Goal: Transaction & Acquisition: Obtain resource

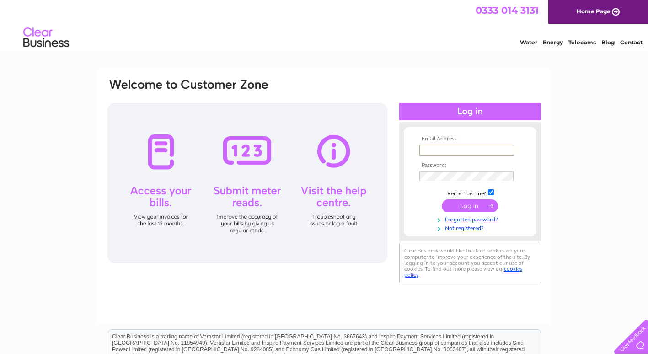
click at [429, 151] on input "text" at bounding box center [466, 150] width 95 height 11
type input "[PERSON_NAME][EMAIL_ADDRESS][DOMAIN_NAME]"
click at [489, 193] on input "checkbox" at bounding box center [491, 192] width 6 height 6
click at [489, 193] on input "checkbox" at bounding box center [491, 191] width 6 height 6
checkbox input "true"
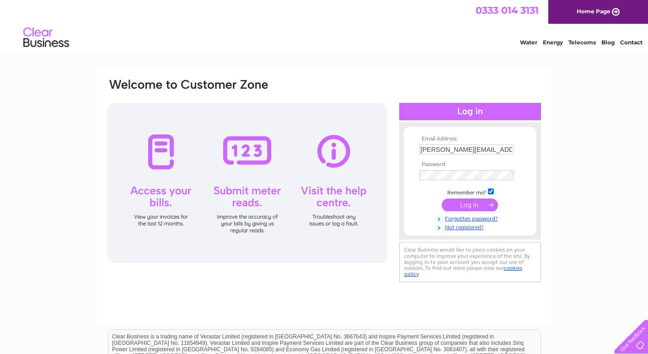
click at [478, 204] on input "submit" at bounding box center [470, 205] width 56 height 13
click at [458, 203] on input "submit" at bounding box center [470, 205] width 56 height 13
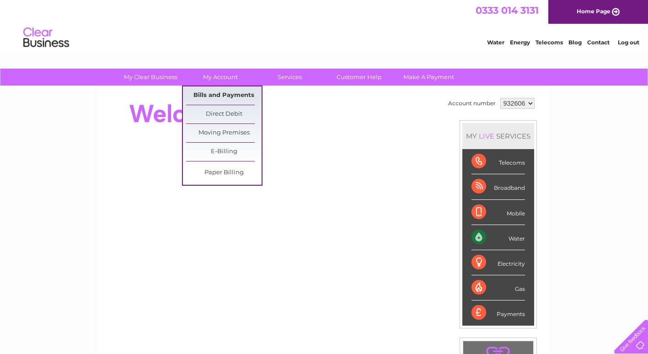
click at [227, 94] on link "Bills and Payments" at bounding box center [223, 95] width 75 height 18
click at [227, 93] on link "Bills and Payments" at bounding box center [223, 95] width 75 height 18
click at [227, 94] on link "Bills and Payments" at bounding box center [223, 95] width 75 height 18
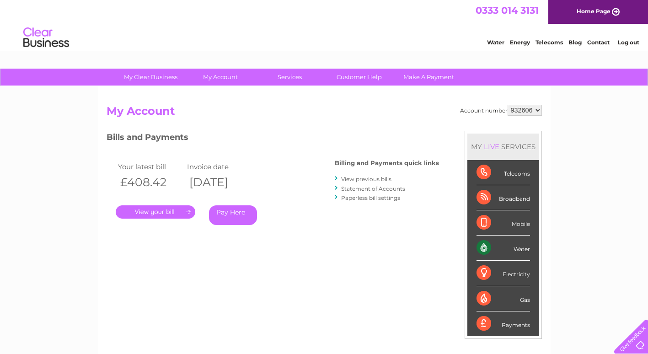
click at [156, 213] on link "." at bounding box center [156, 211] width 80 height 13
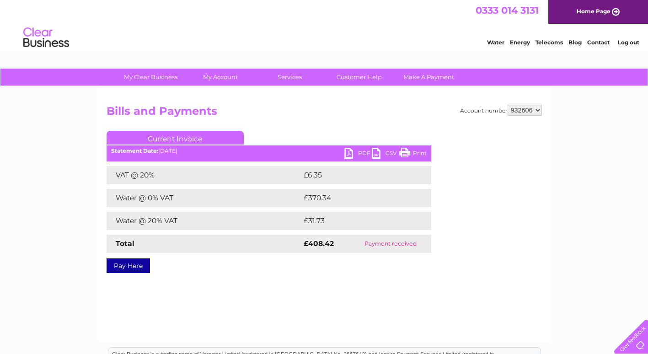
click at [357, 151] on link "PDF" at bounding box center [357, 154] width 27 height 13
click at [372, 150] on link "CSV" at bounding box center [385, 154] width 27 height 13
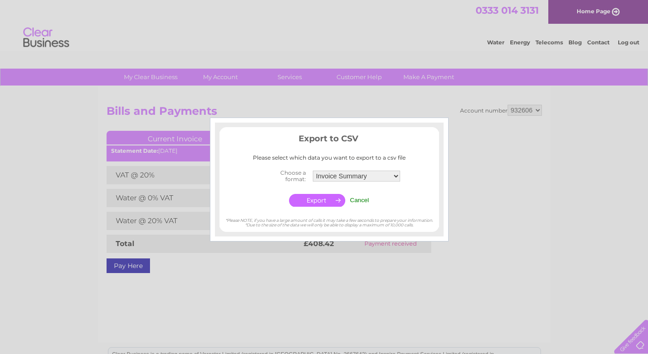
click at [396, 175] on select "Invoice Summary Service Charge Summary" at bounding box center [356, 176] width 87 height 11
click at [312, 170] on select "Invoice Summary Service Charge Summary" at bounding box center [356, 176] width 88 height 12
click at [321, 200] on input "button" at bounding box center [317, 200] width 56 height 13
